Goal: Task Accomplishment & Management: Manage account settings

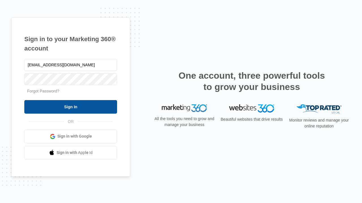
click at [71, 107] on input "Sign In" at bounding box center [70, 107] width 93 height 14
